Goal: Communication & Community: Answer question/provide support

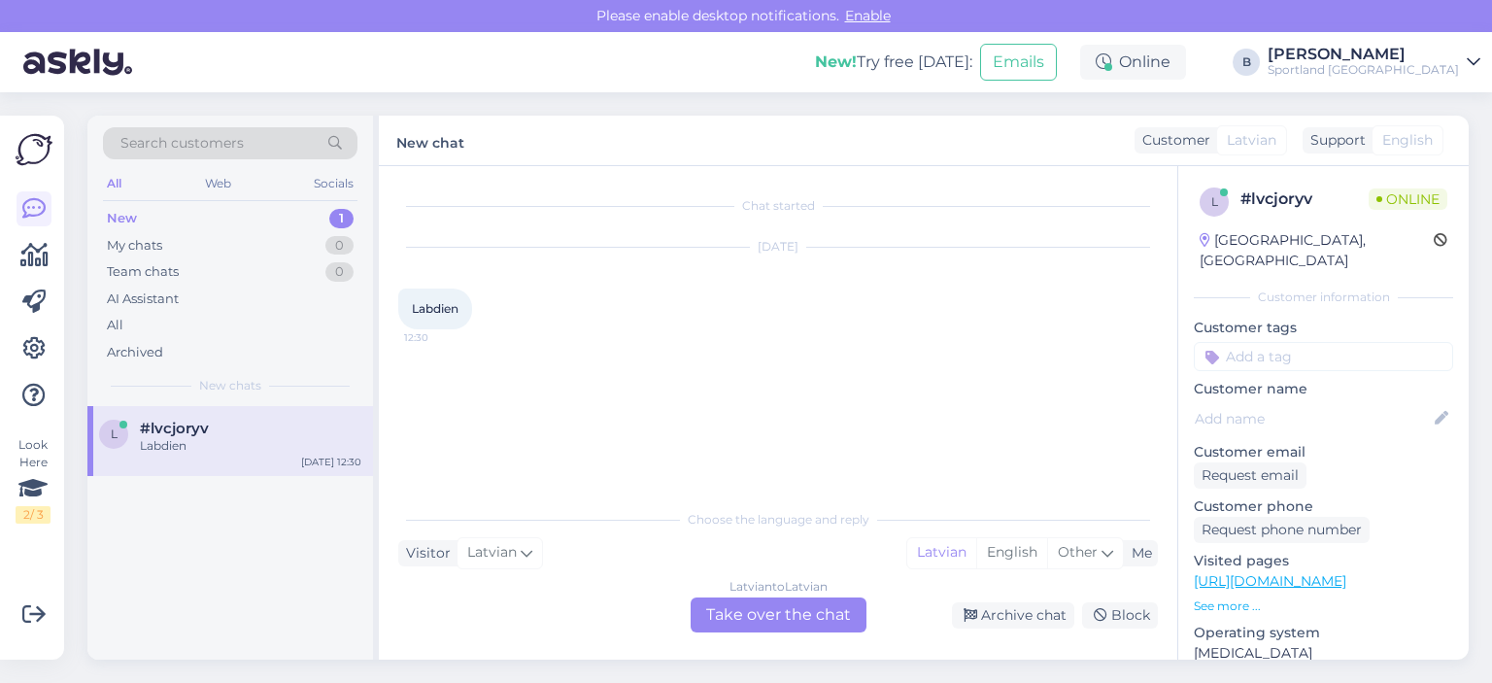
click at [843, 614] on div "Latvian to Latvian Take over the chat" at bounding box center [779, 614] width 176 height 35
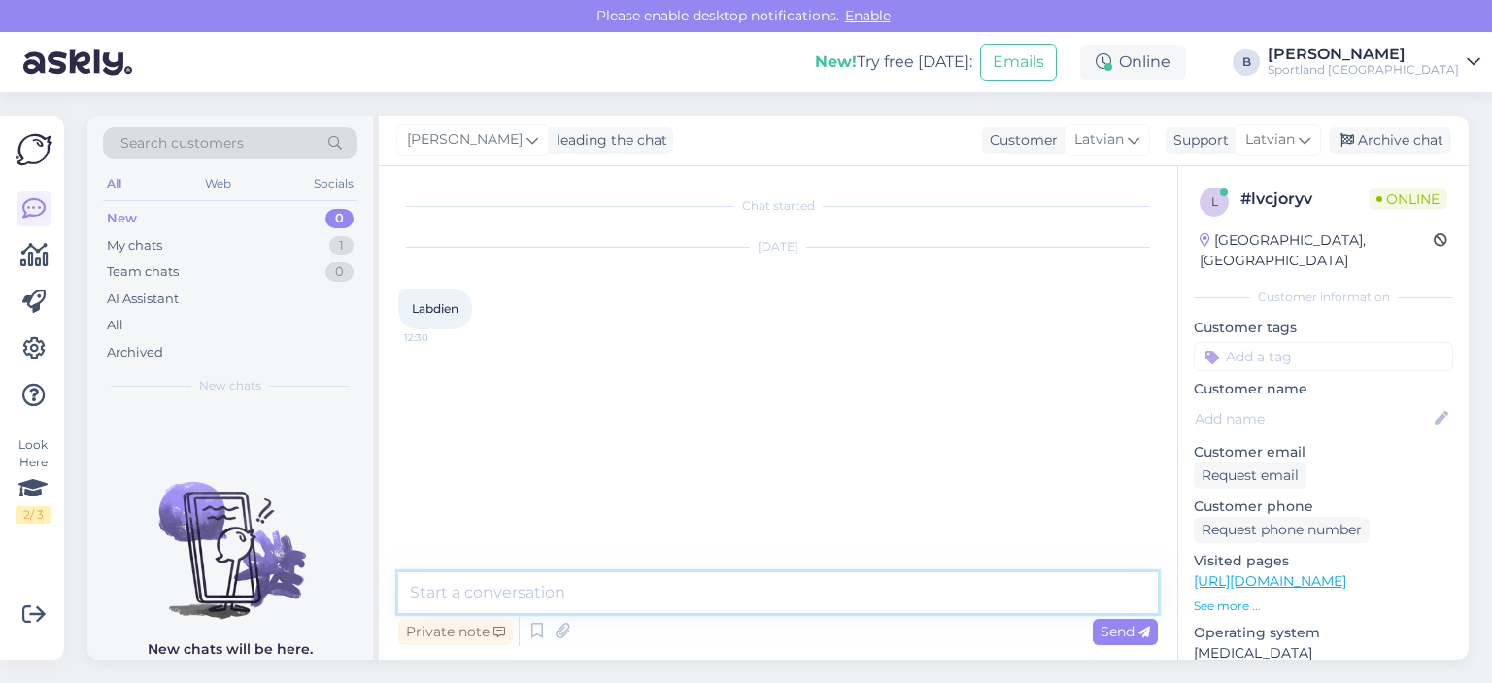
click at [826, 602] on textarea at bounding box center [777, 592] width 759 height 41
type textarea "LabdienK"
type textarea "ā"
type textarea "kā varam Jums palīdzēt?"
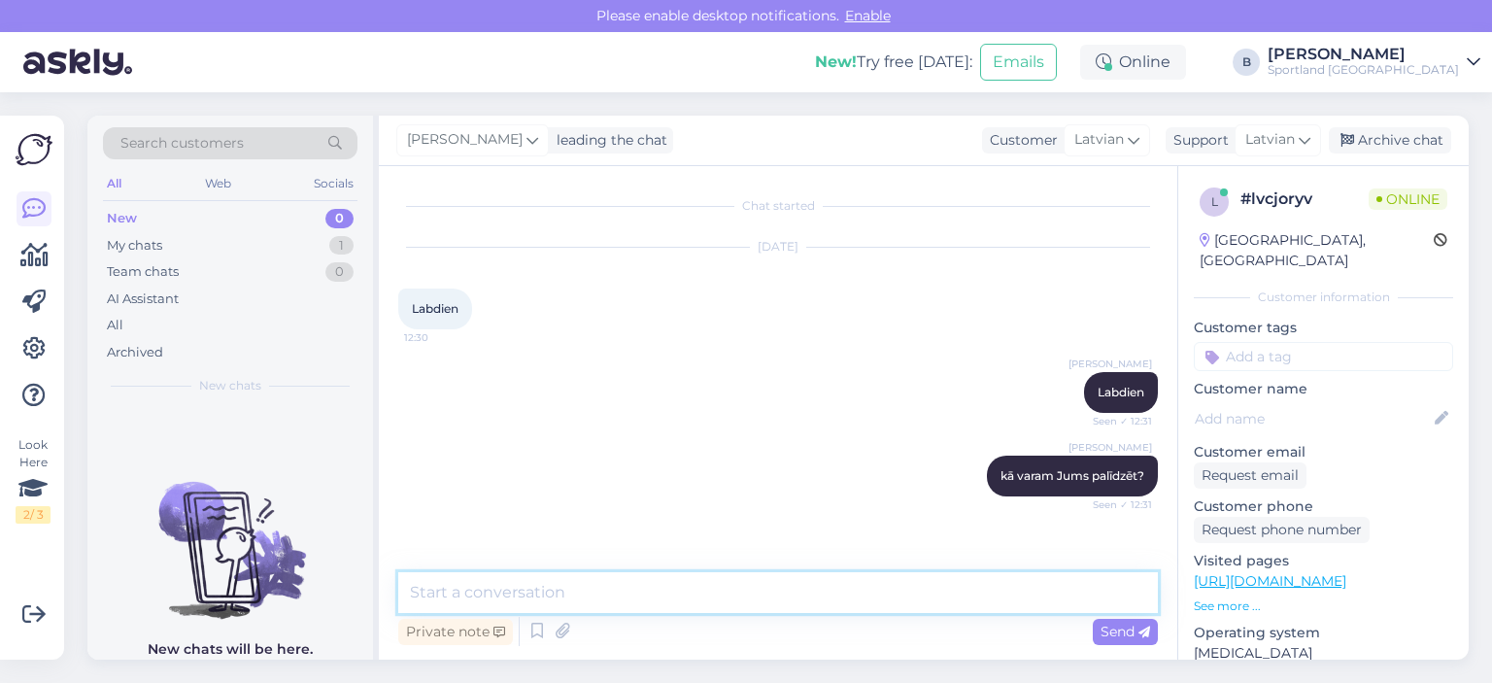
scroll to position [64, 0]
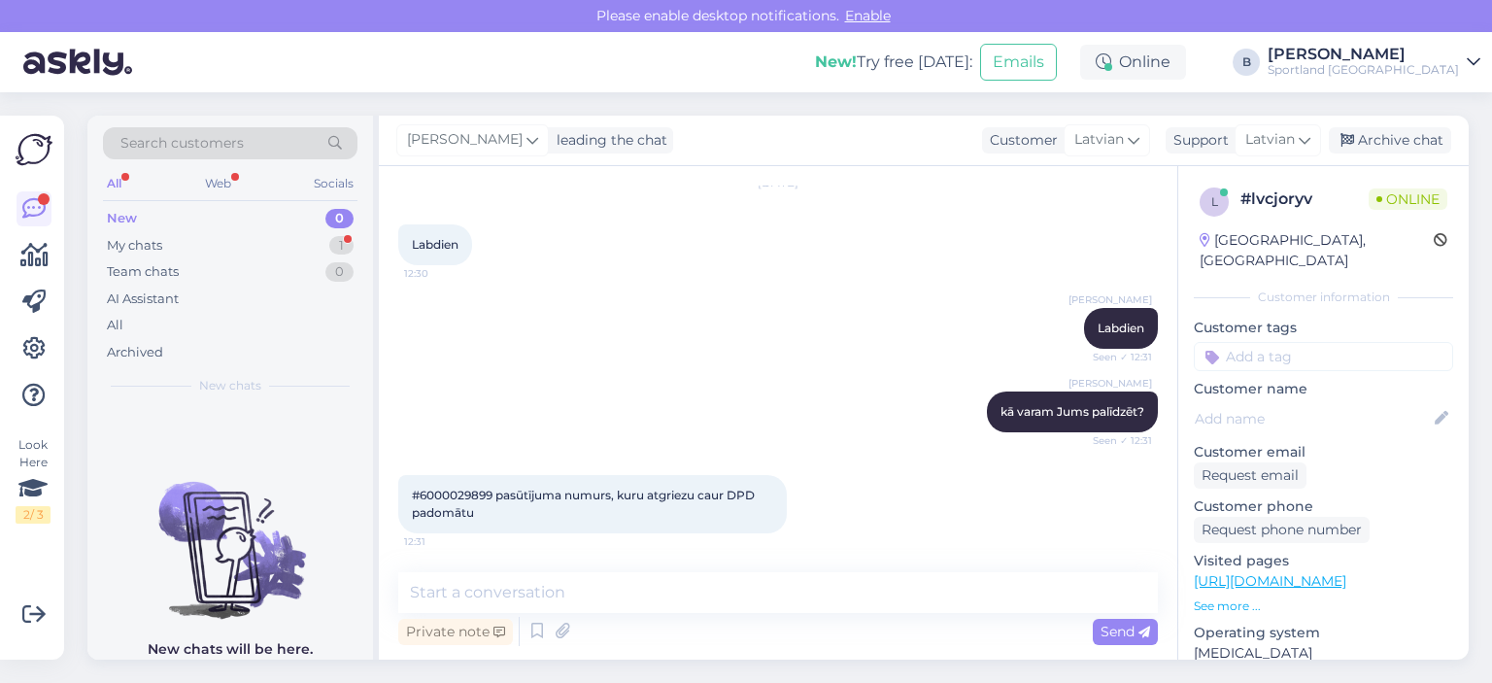
click at [468, 492] on span "#6000029899 pasūtījuma numurs, kuru atgriezu caur DPD padomātu" at bounding box center [585, 504] width 346 height 32
copy span "6000029899"
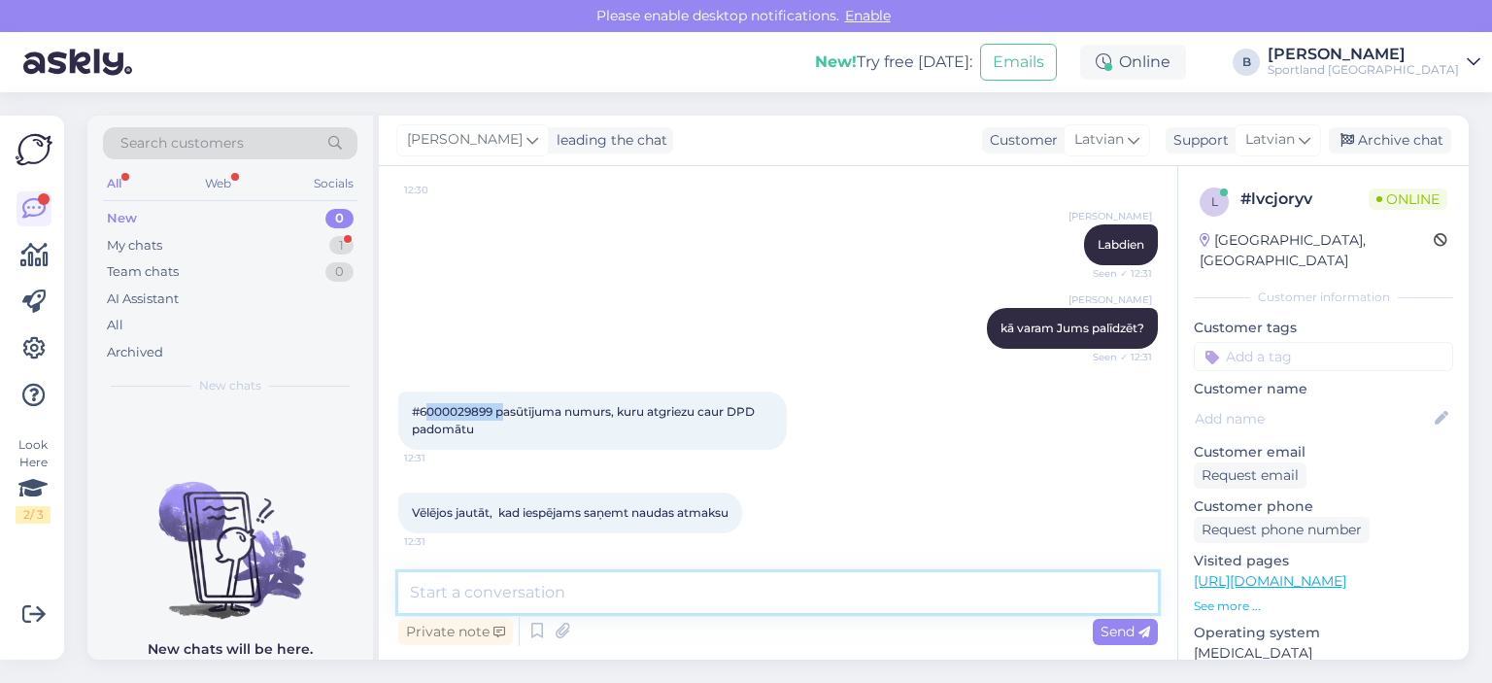
click at [673, 602] on textarea at bounding box center [777, 592] width 759 height 41
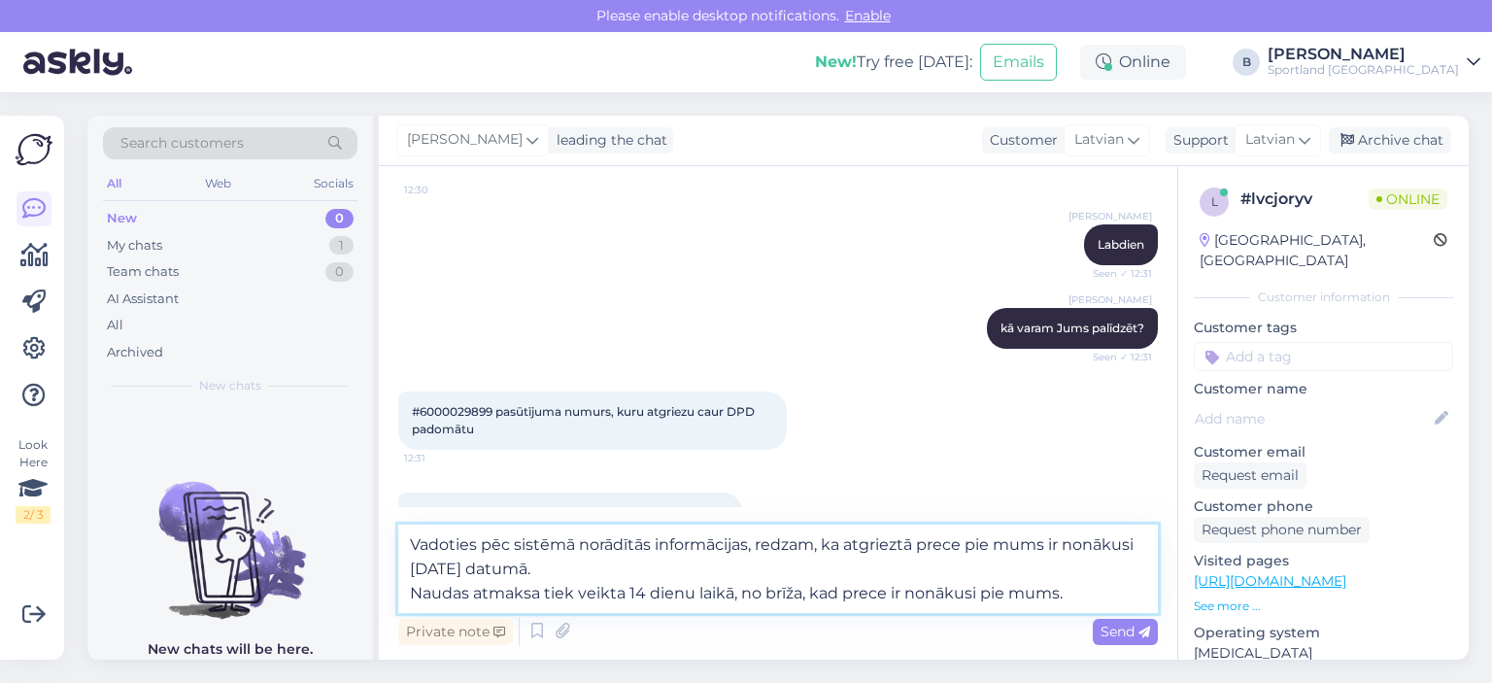
type textarea "Vadoties pēc sistēmā norādītās informācijas, redzam, ka atgrieztā prece pie mum…"
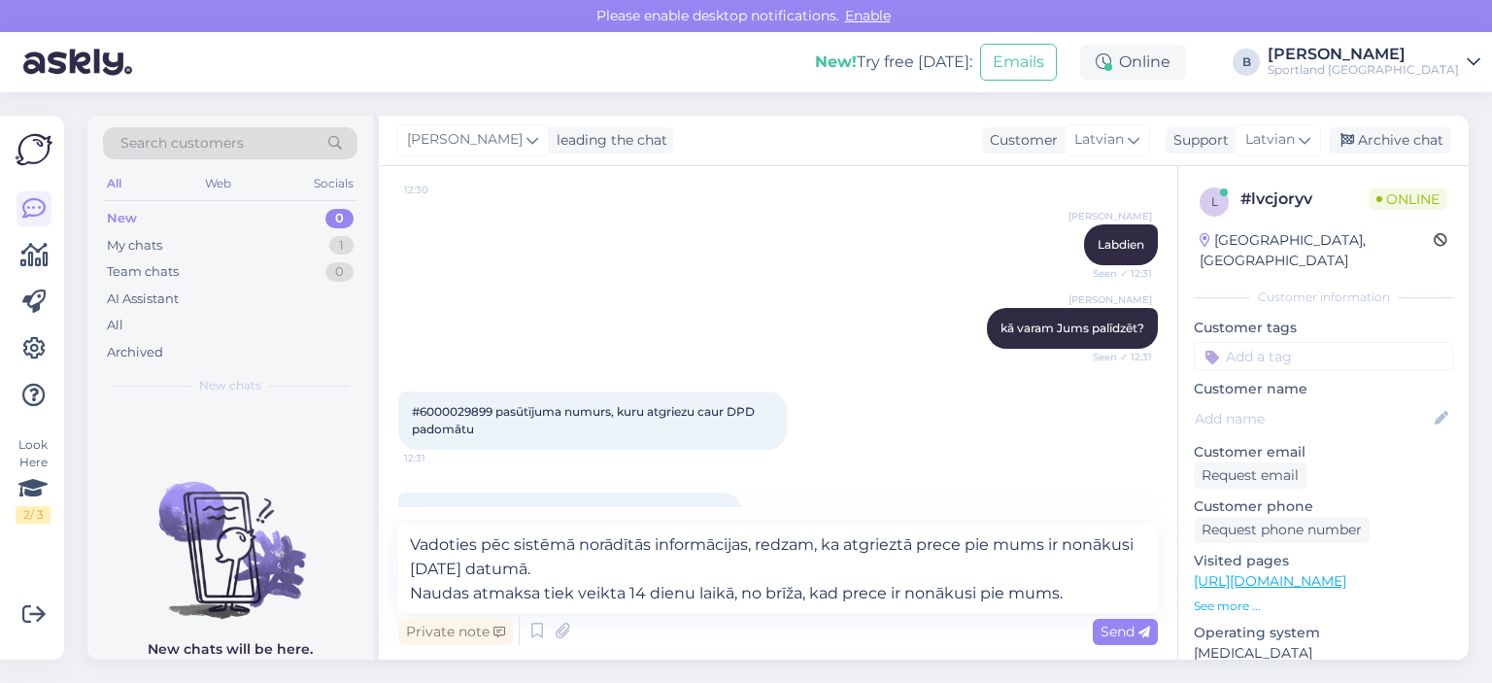
click at [1130, 645] on div "Private note Send" at bounding box center [777, 631] width 759 height 37
click at [1130, 640] on div "Send" at bounding box center [1125, 632] width 65 height 26
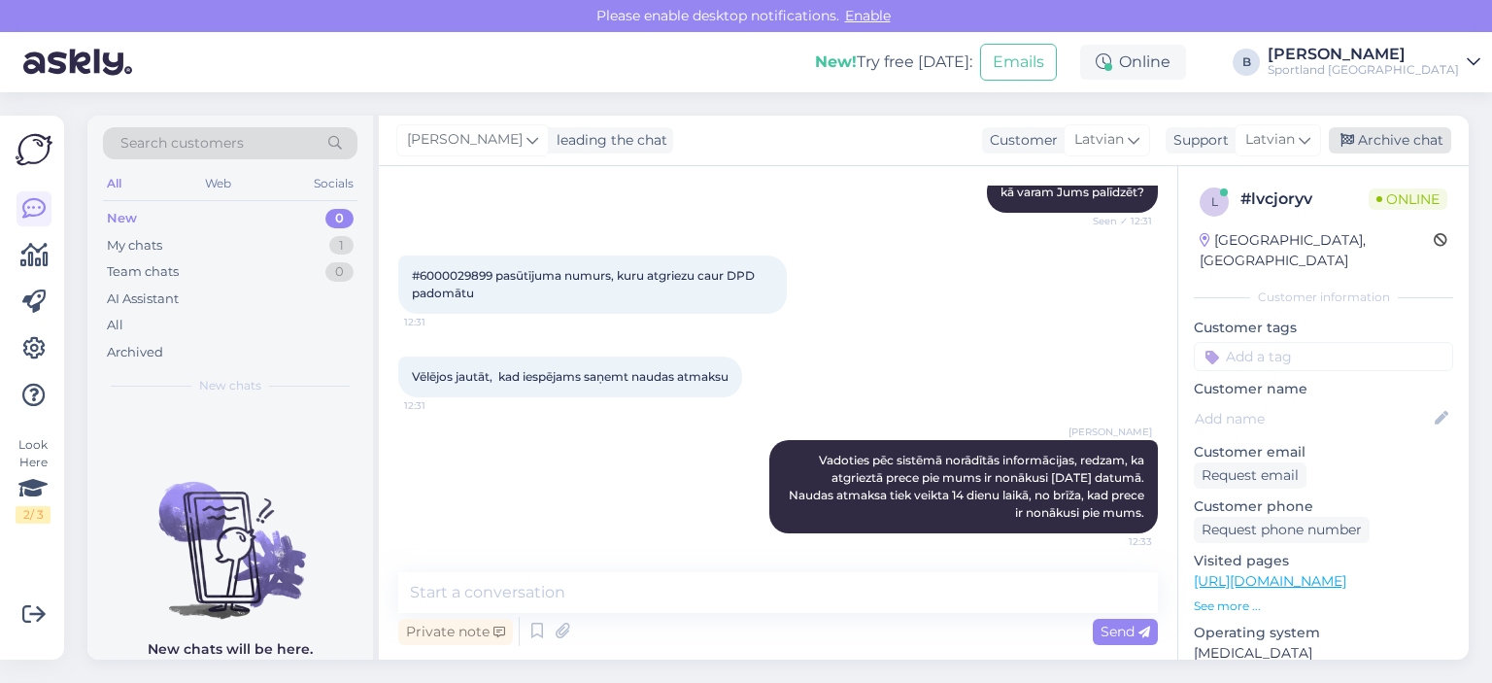
click at [1368, 142] on div "Archive chat" at bounding box center [1390, 140] width 122 height 26
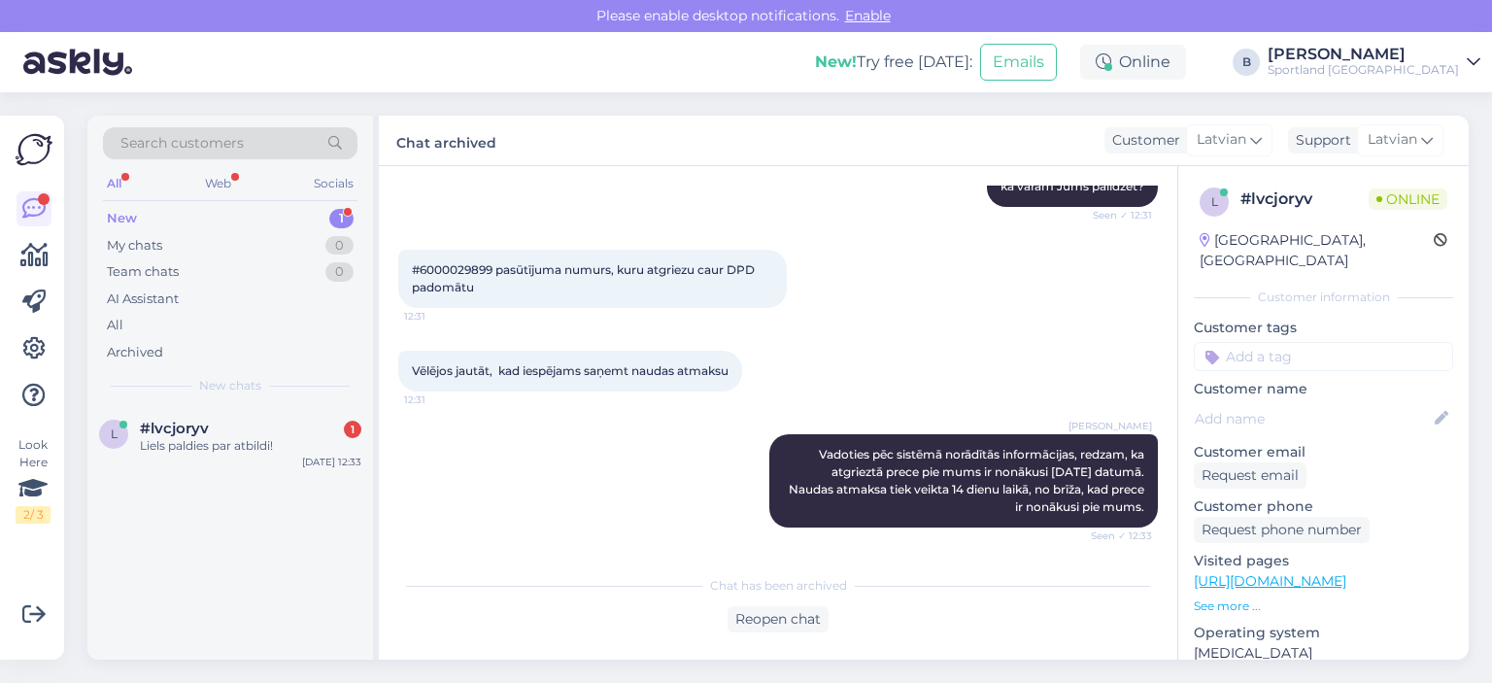
scroll to position [373, 0]
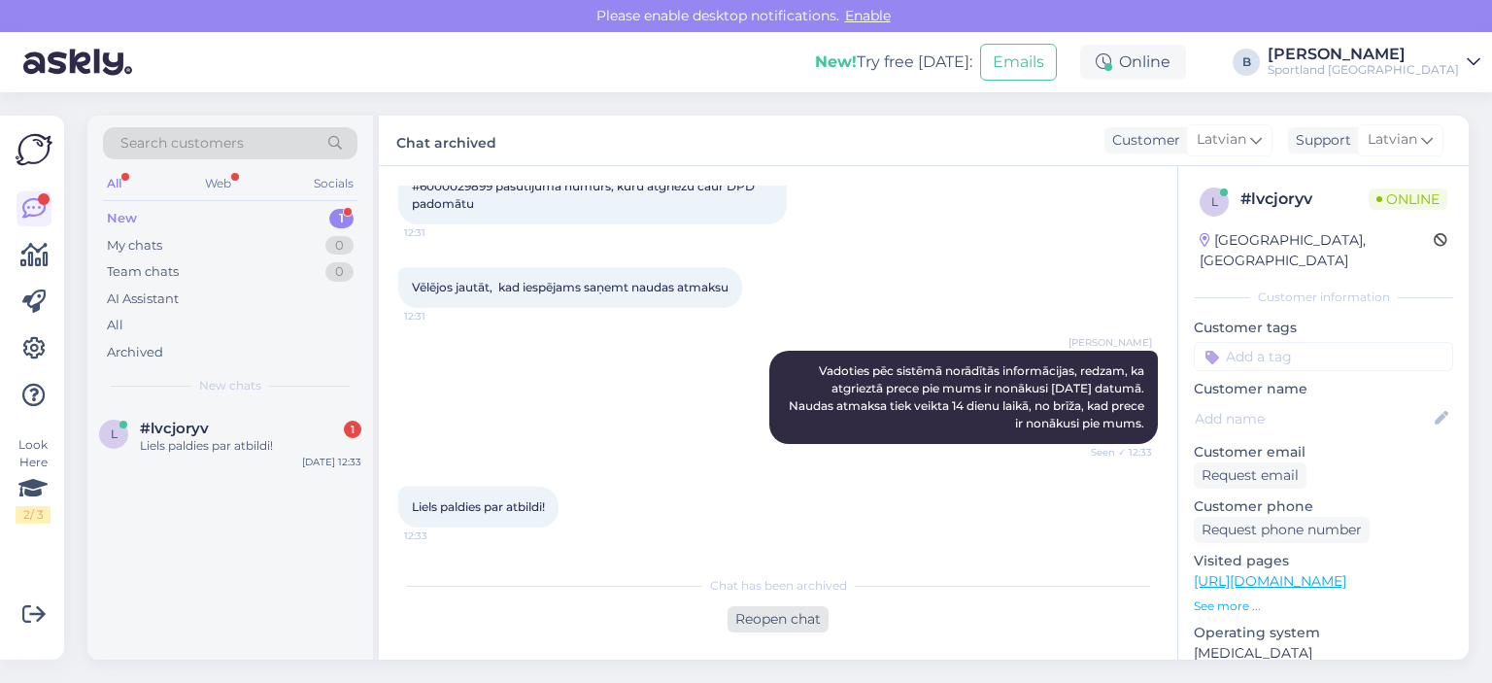
click at [789, 609] on div "Reopen chat" at bounding box center [777, 619] width 101 height 26
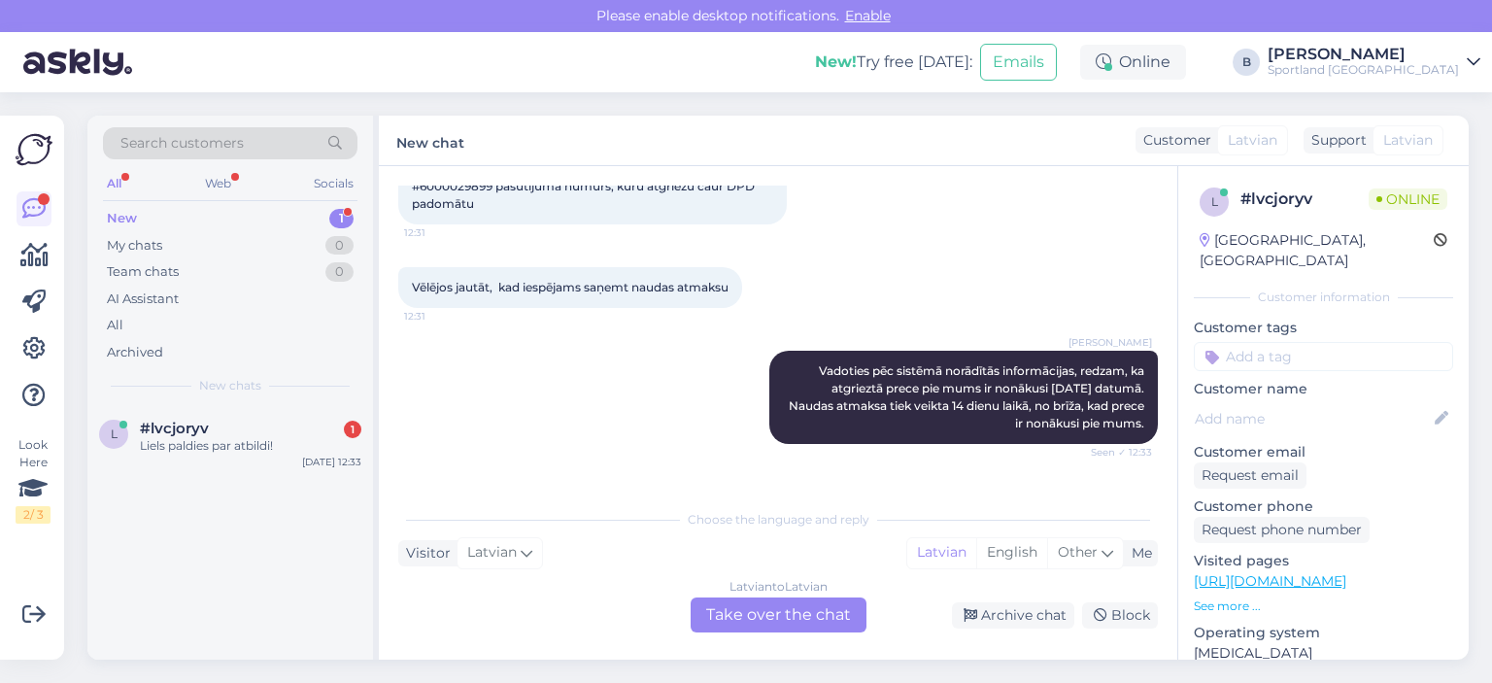
click at [789, 609] on div "Latvian to Latvian Take over the chat" at bounding box center [779, 614] width 176 height 35
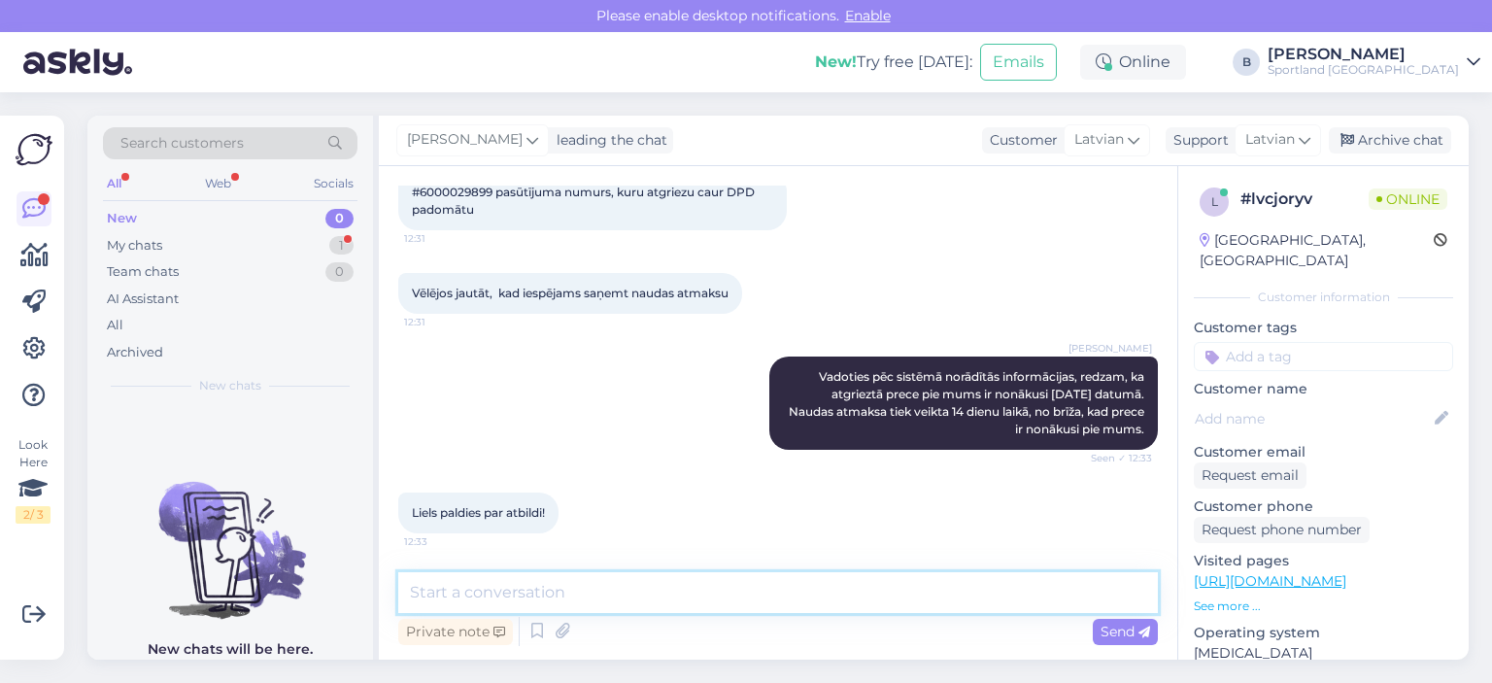
click at [789, 609] on textarea at bounding box center [777, 592] width 759 height 41
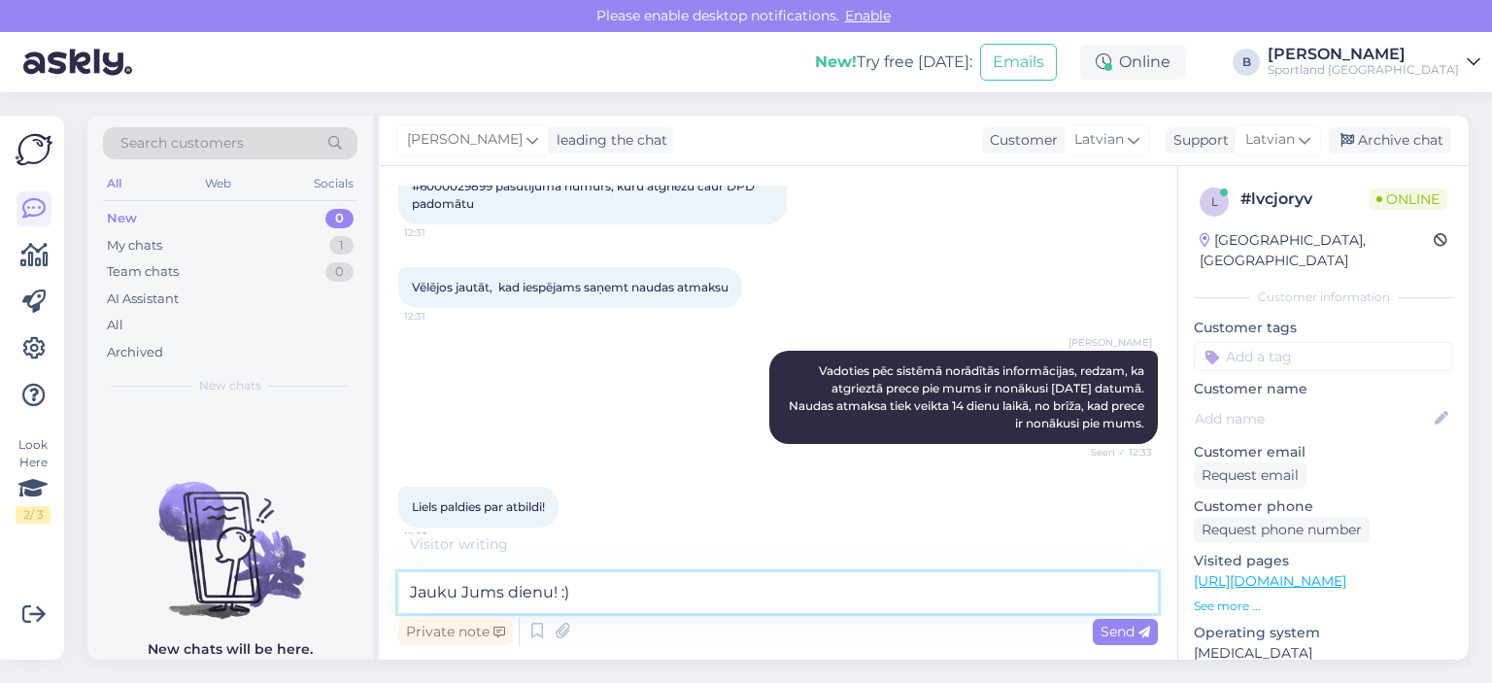
scroll to position [451, 0]
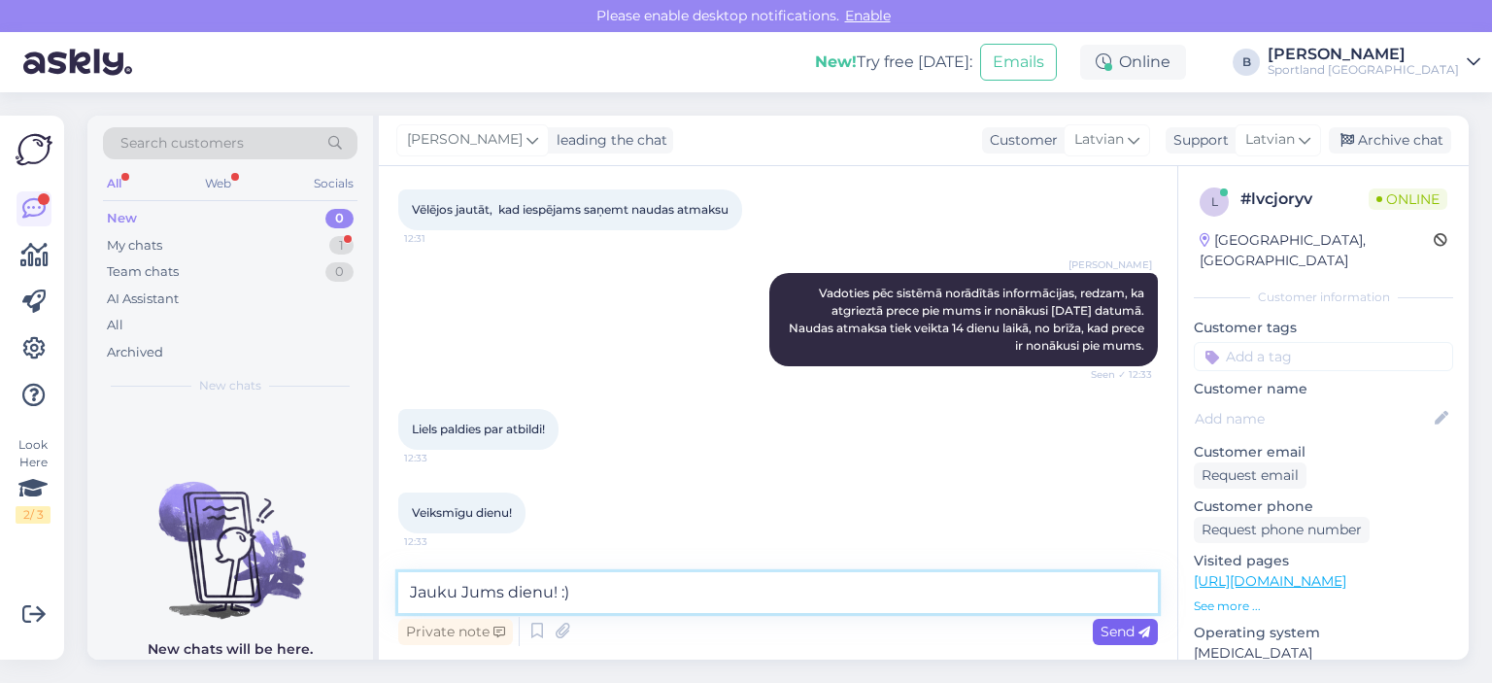
type textarea "Jauku Jums dienu! :)"
click at [1131, 635] on span "Send" at bounding box center [1125, 631] width 50 height 17
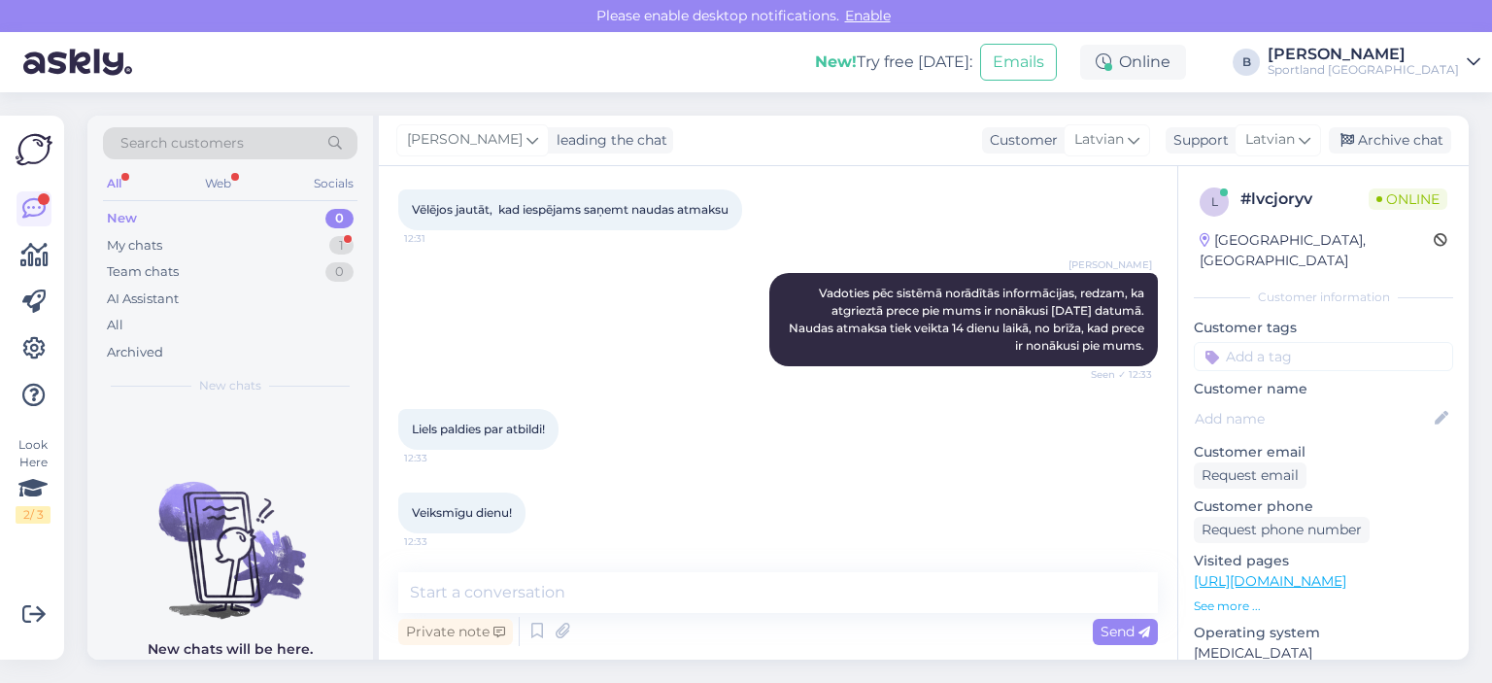
scroll to position [534, 0]
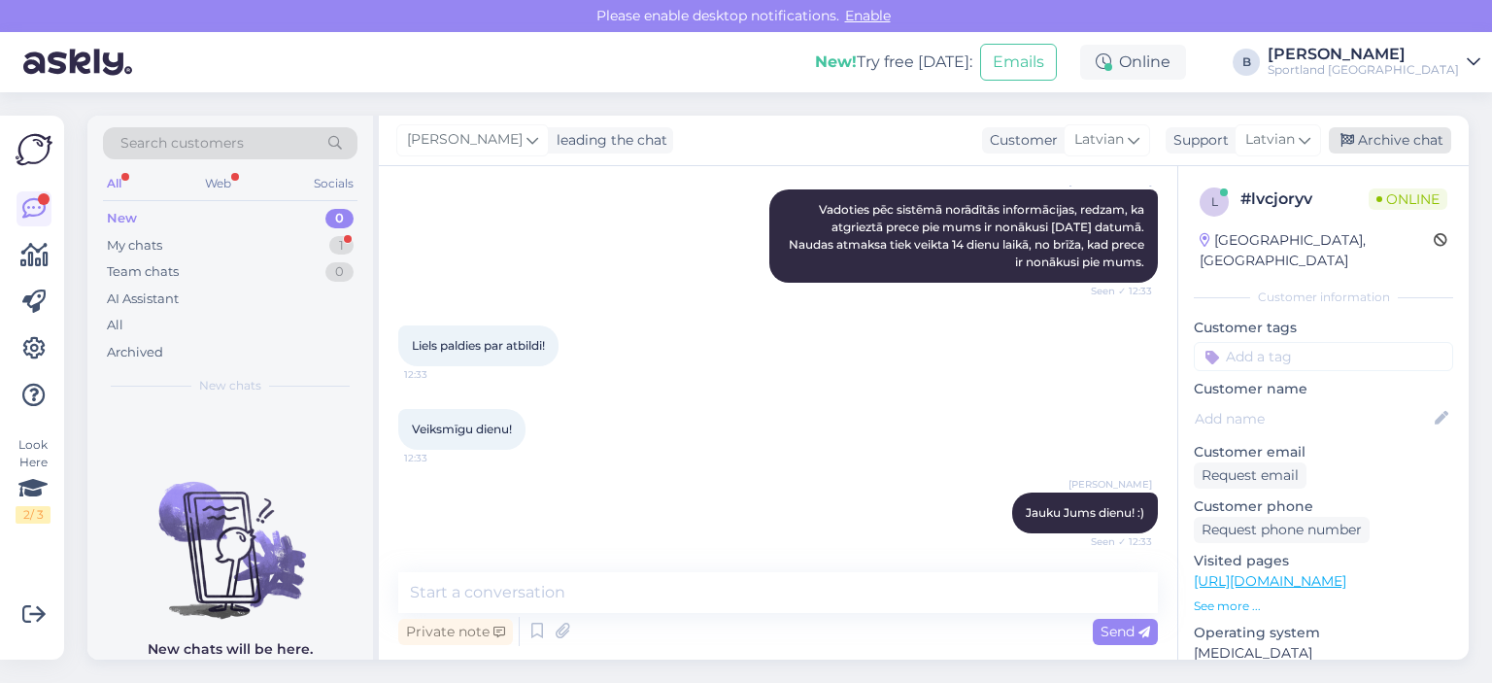
click at [1364, 134] on div "Archive chat" at bounding box center [1390, 140] width 122 height 26
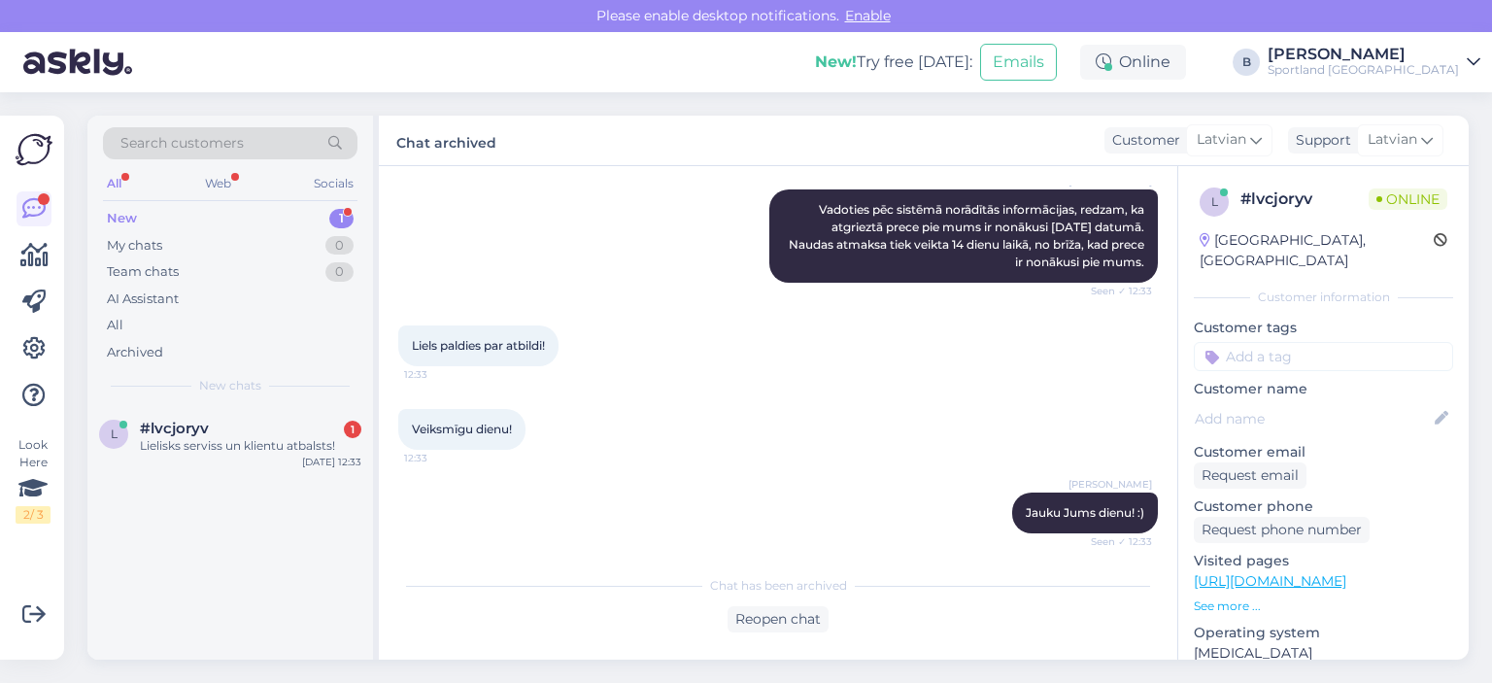
scroll to position [624, 0]
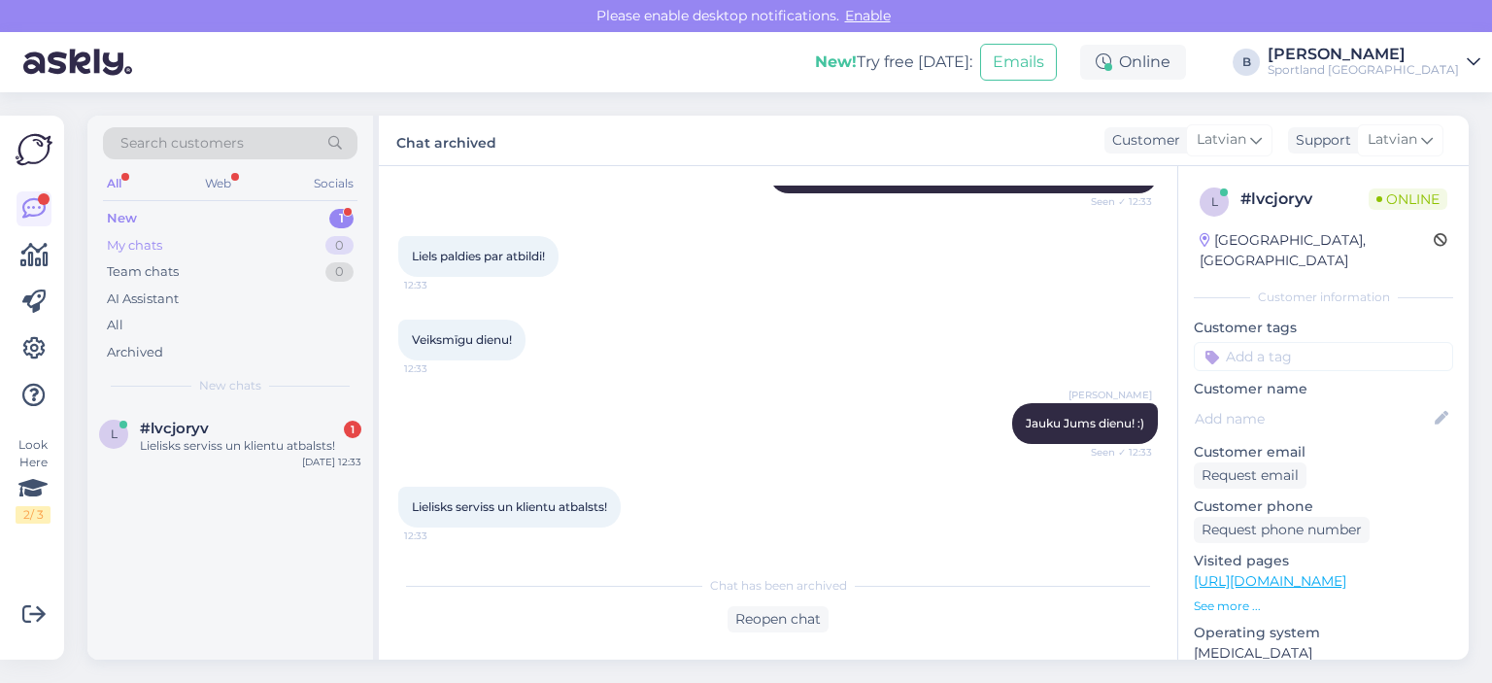
click at [142, 244] on div "My chats" at bounding box center [134, 245] width 55 height 19
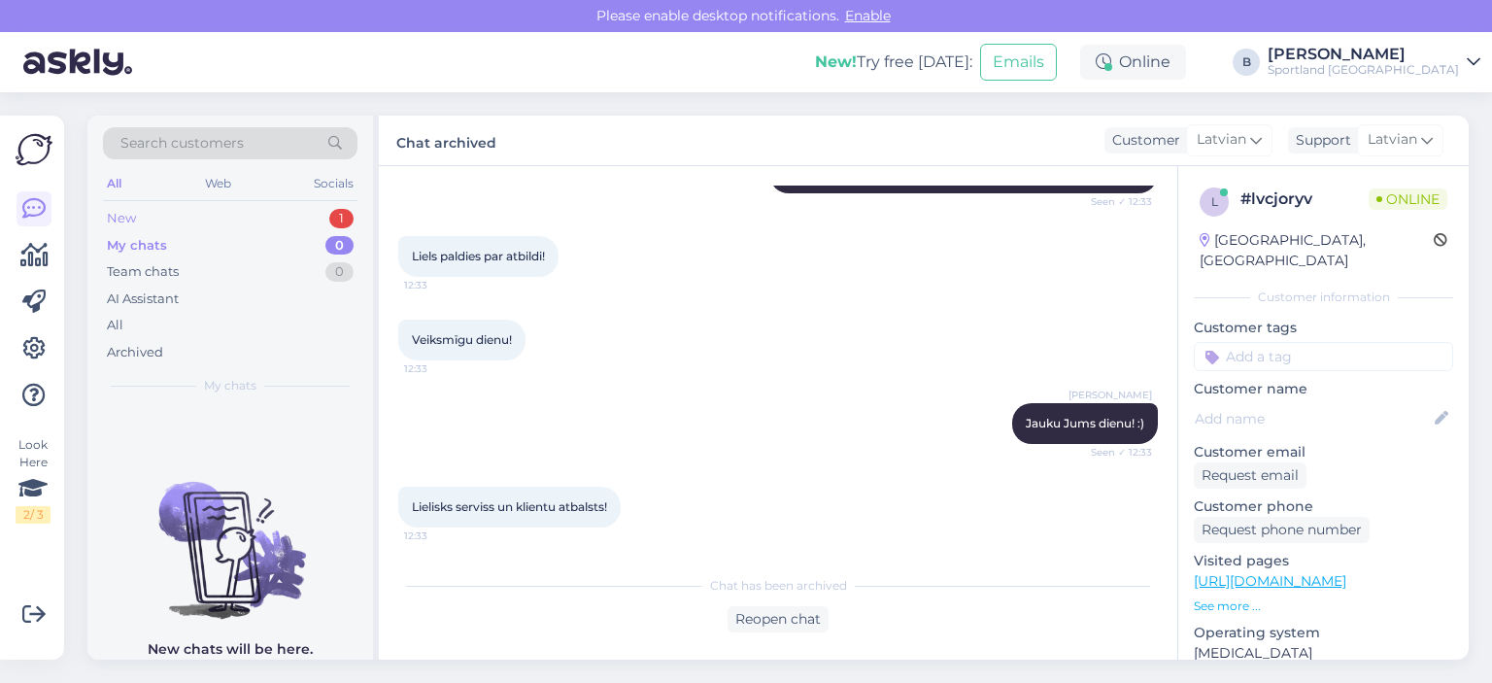
click at [152, 210] on div "New 1" at bounding box center [230, 218] width 254 height 27
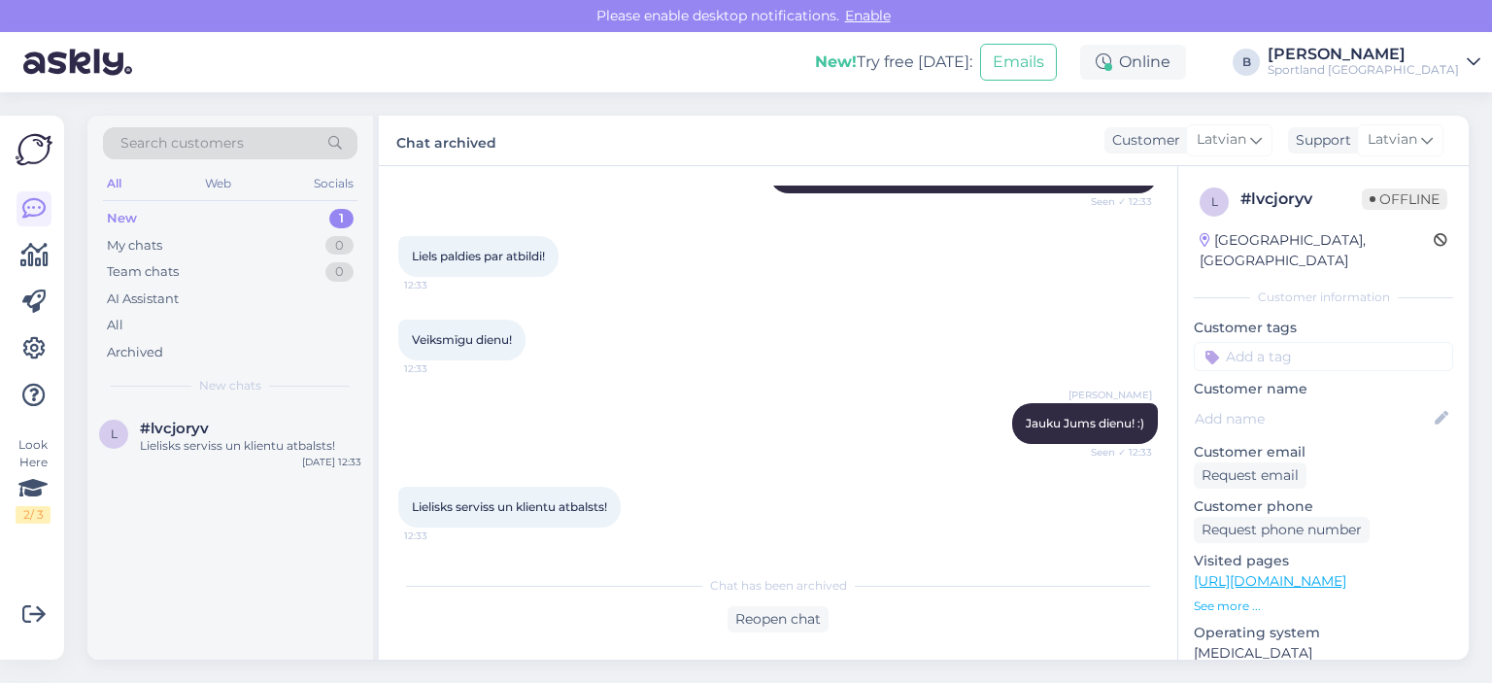
click at [1395, 63] on div "Sportland [GEOGRAPHIC_DATA]" at bounding box center [1362, 70] width 191 height 16
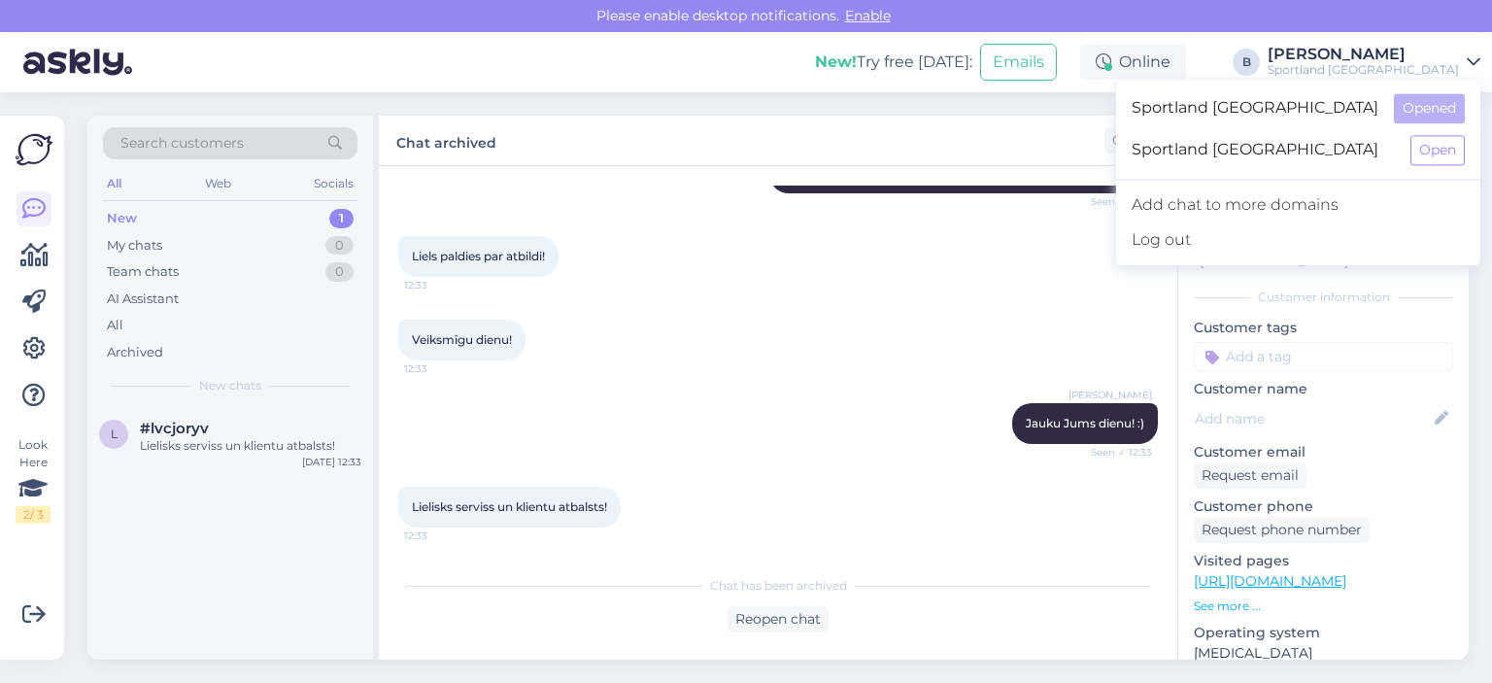
click at [1041, 120] on div "Chat archived Customer Latvian Support Latvian" at bounding box center [924, 141] width 1090 height 51
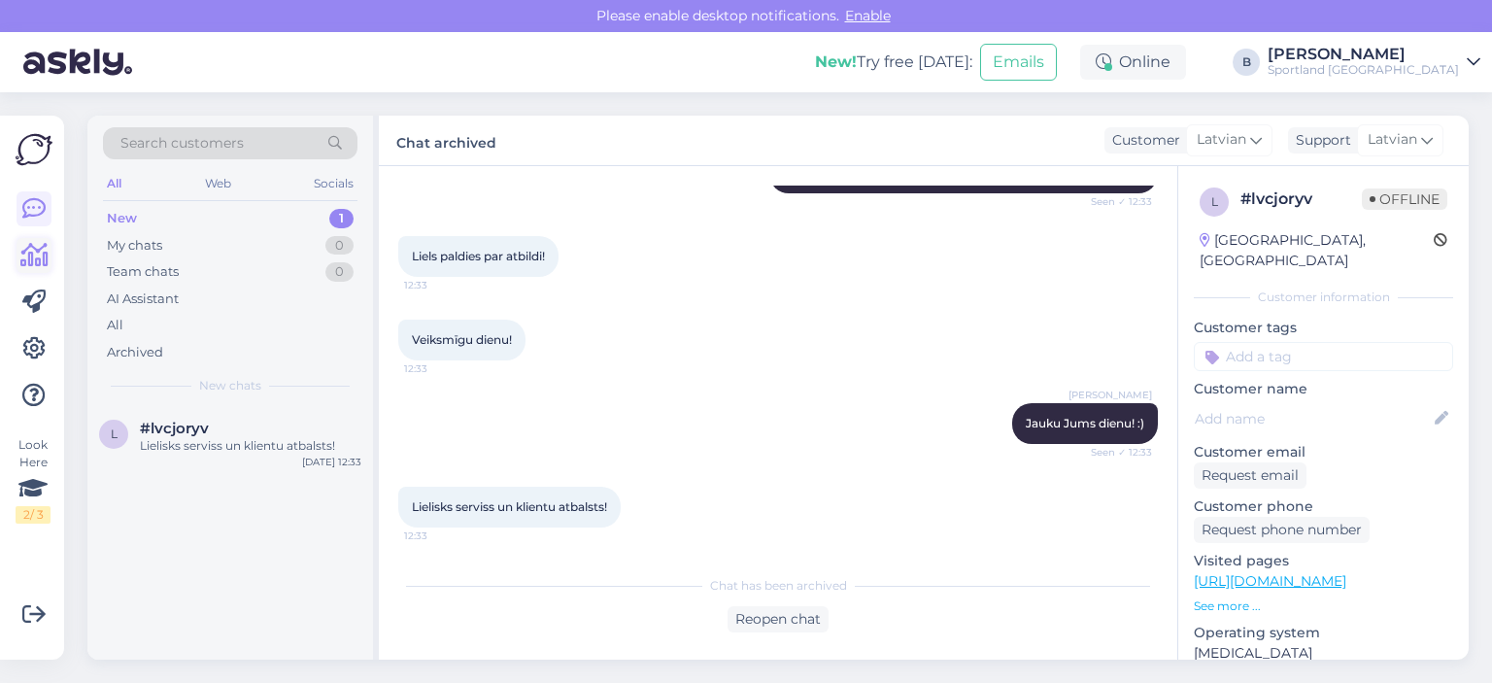
click at [39, 257] on icon at bounding box center [34, 255] width 28 height 23
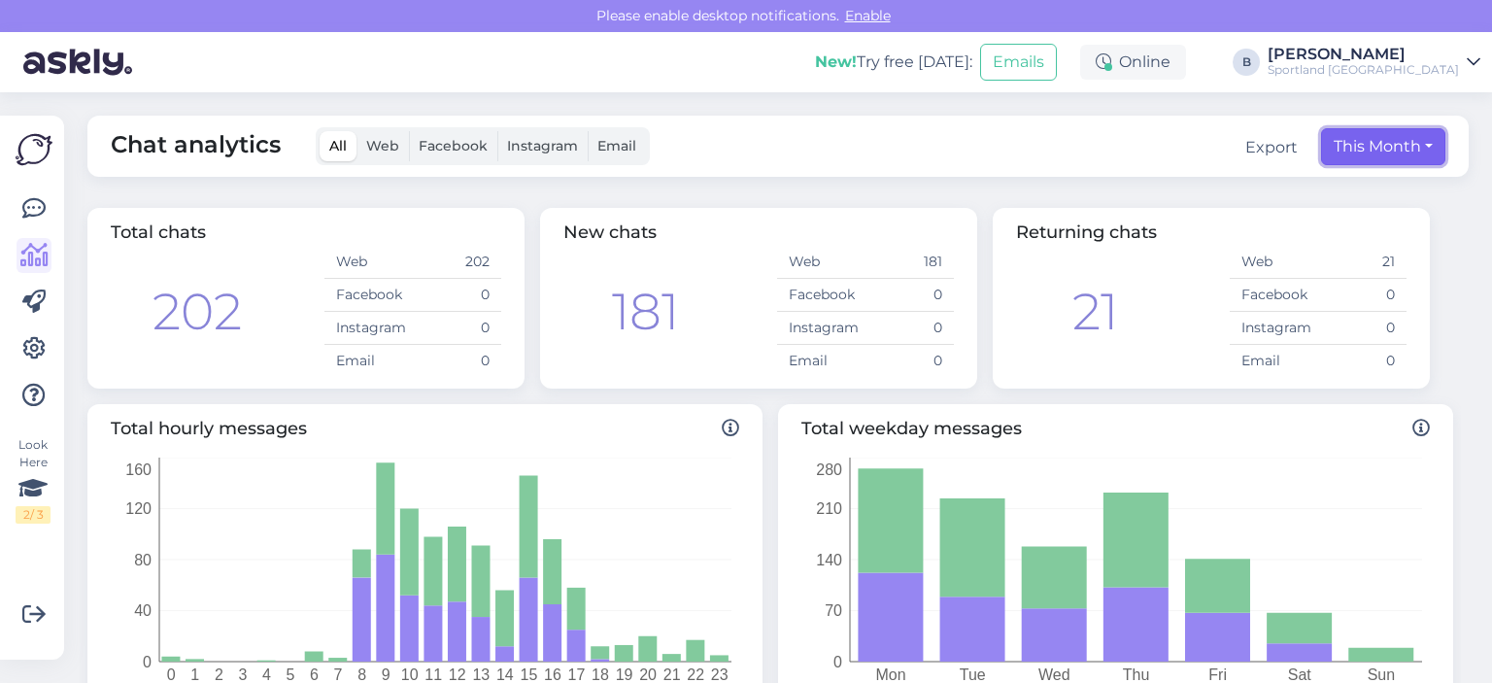
click at [1374, 128] on button "This Month" at bounding box center [1383, 146] width 124 height 37
select select "8"
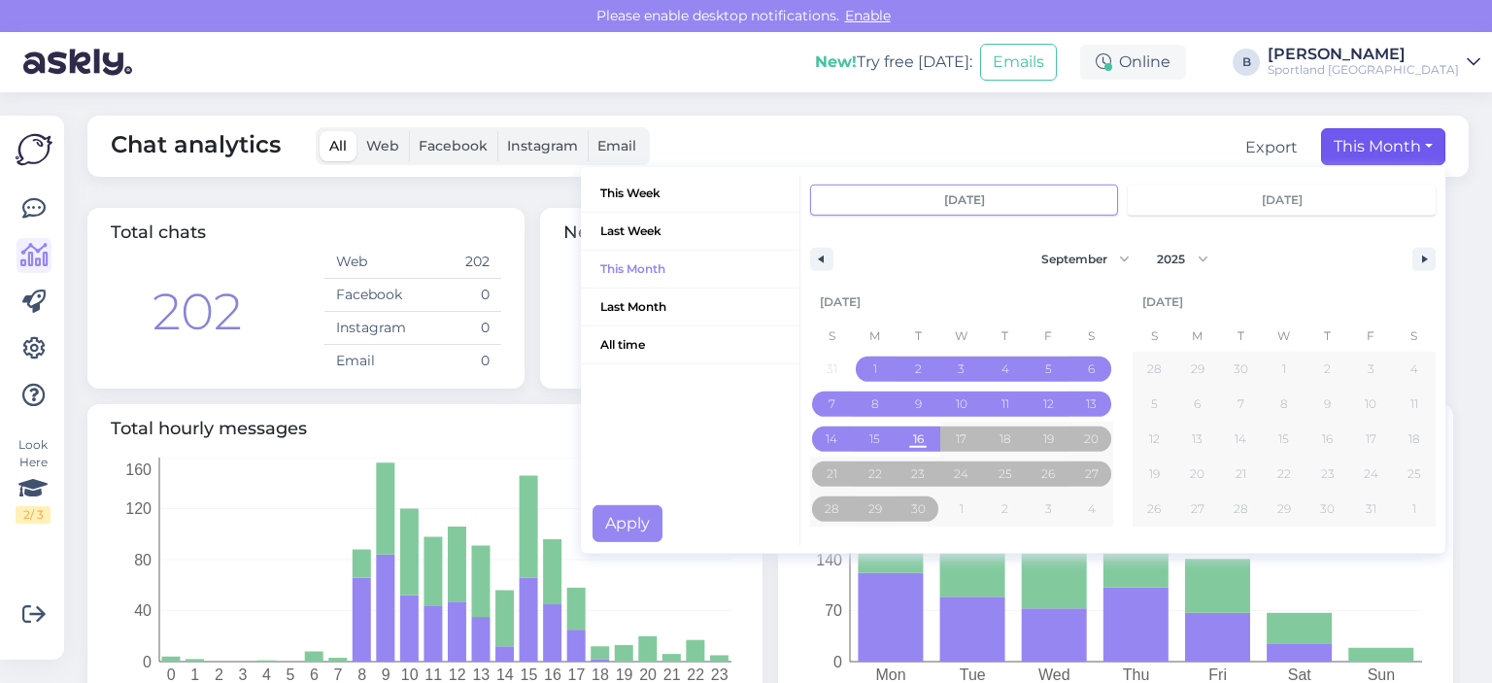
click at [1139, 168] on div "This Week Last Week This Month Last Month All time [DATE] [DATE] January Februa…" at bounding box center [1013, 360] width 864 height 387
click at [1465, 251] on div "Chat analytics All Web Facebook Instagram Email Export This Month This Week Las…" at bounding box center [784, 387] width 1416 height 591
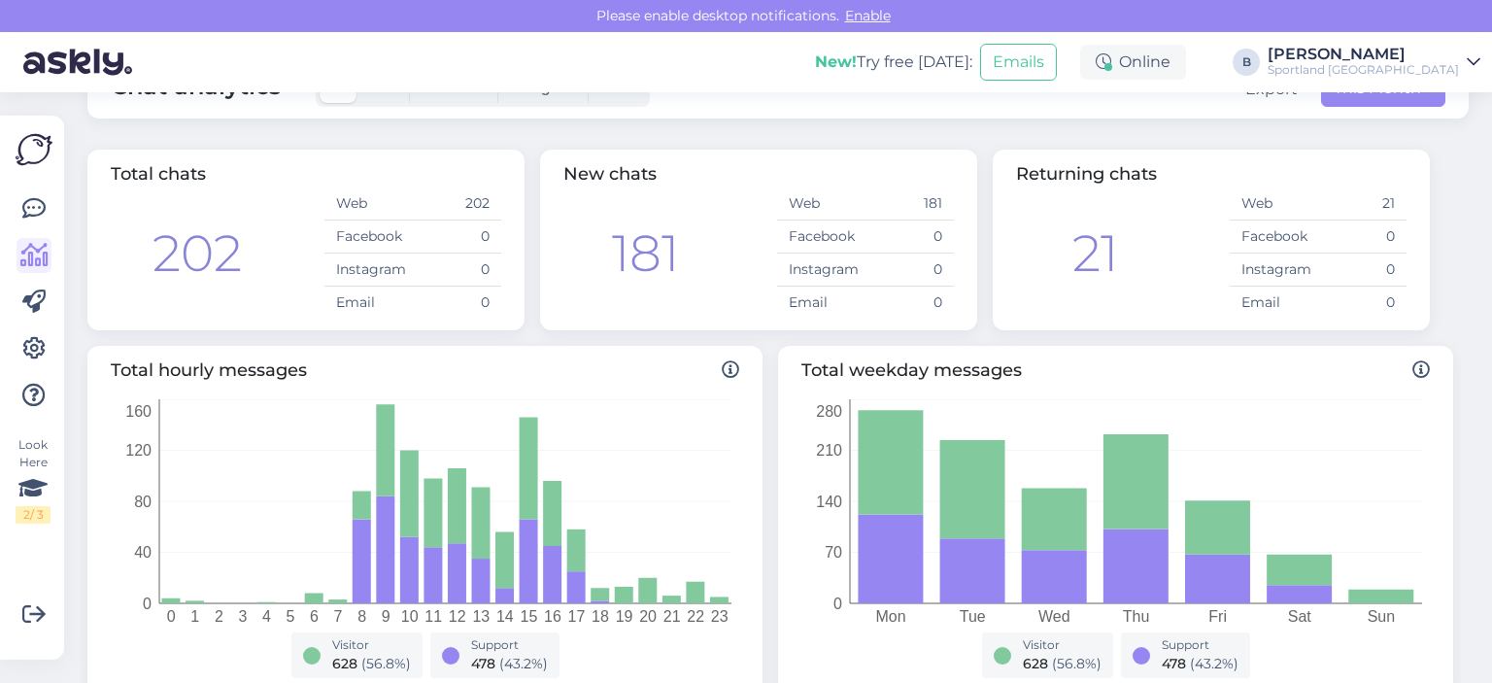
scroll to position [25, 0]
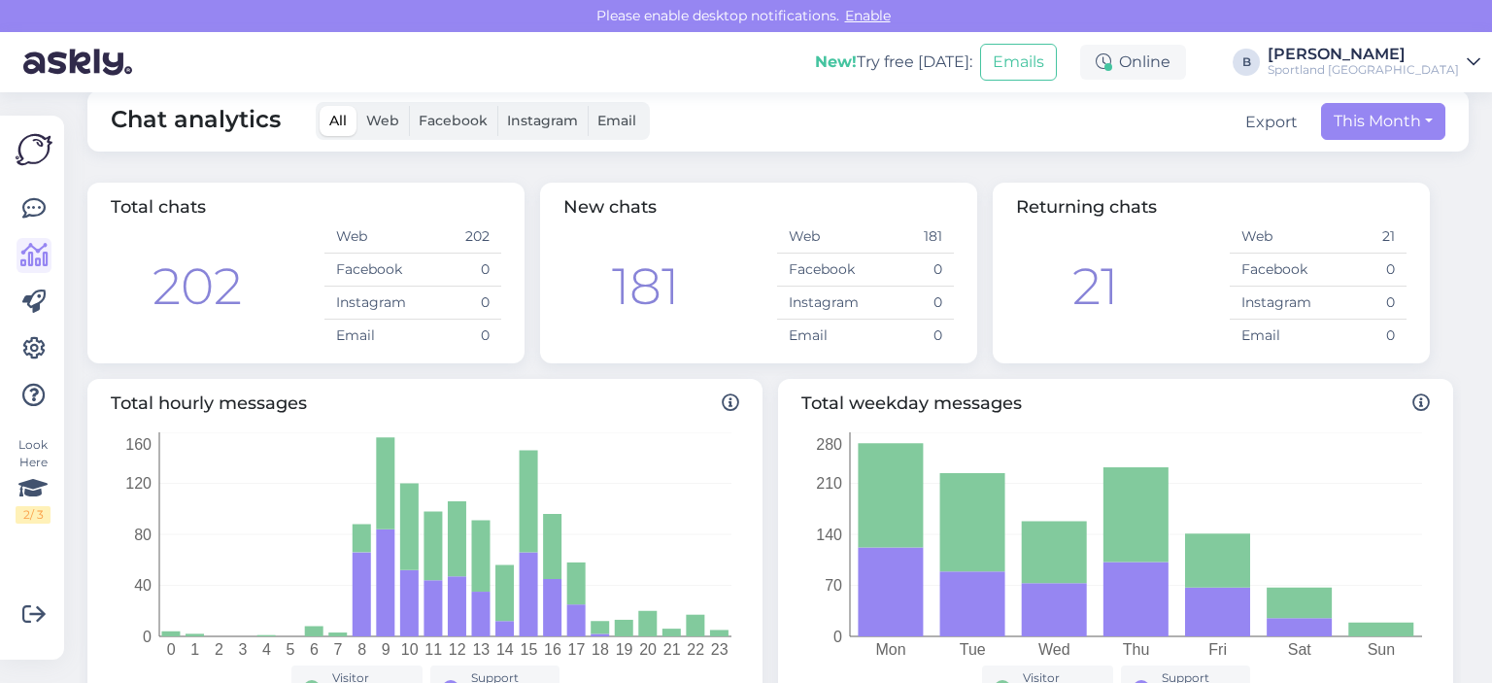
click at [47, 142] on img at bounding box center [34, 149] width 37 height 37
click at [27, 207] on icon at bounding box center [33, 208] width 23 height 23
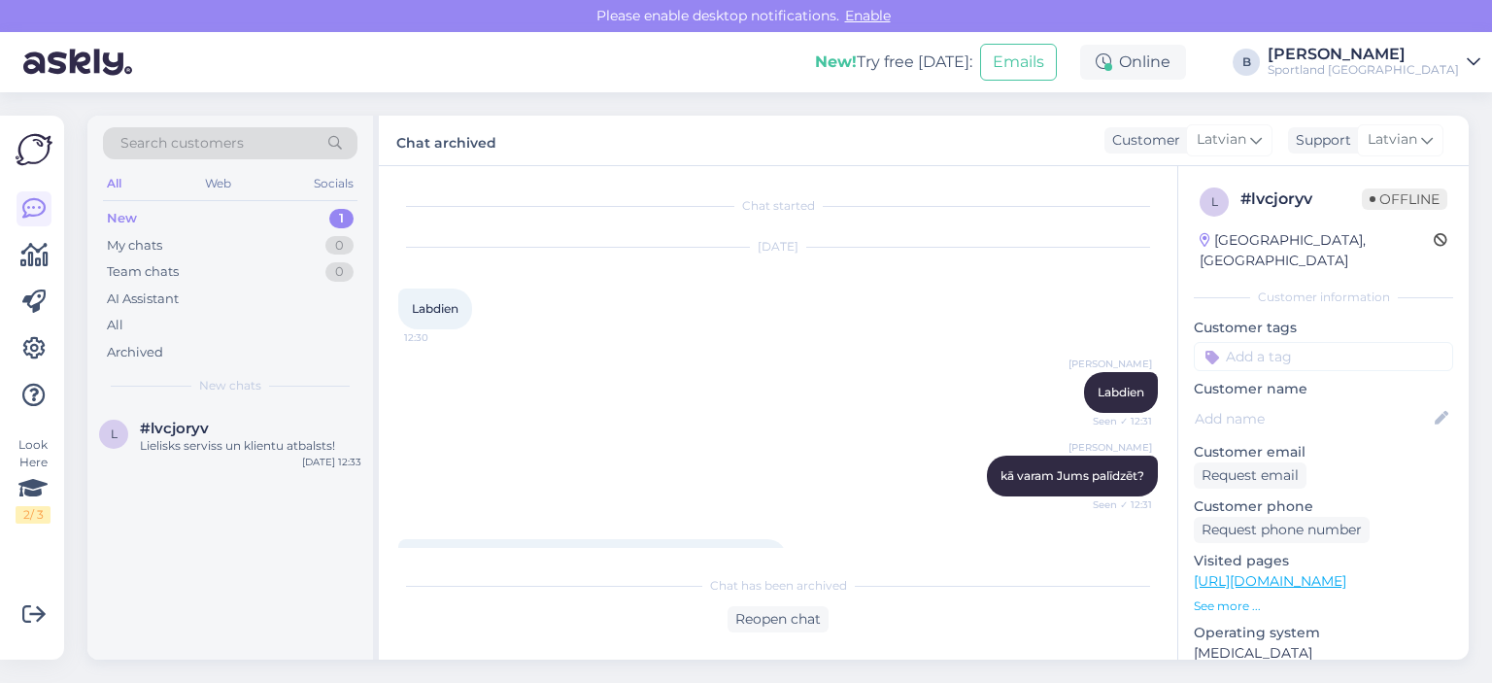
scroll to position [41, 0]
